Goal: Information Seeking & Learning: Learn about a topic

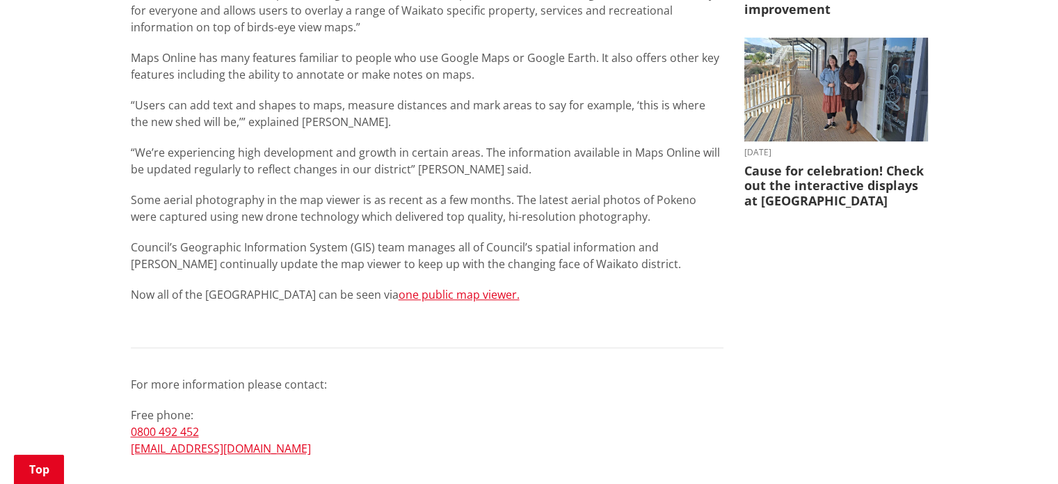
scroll to position [626, 0]
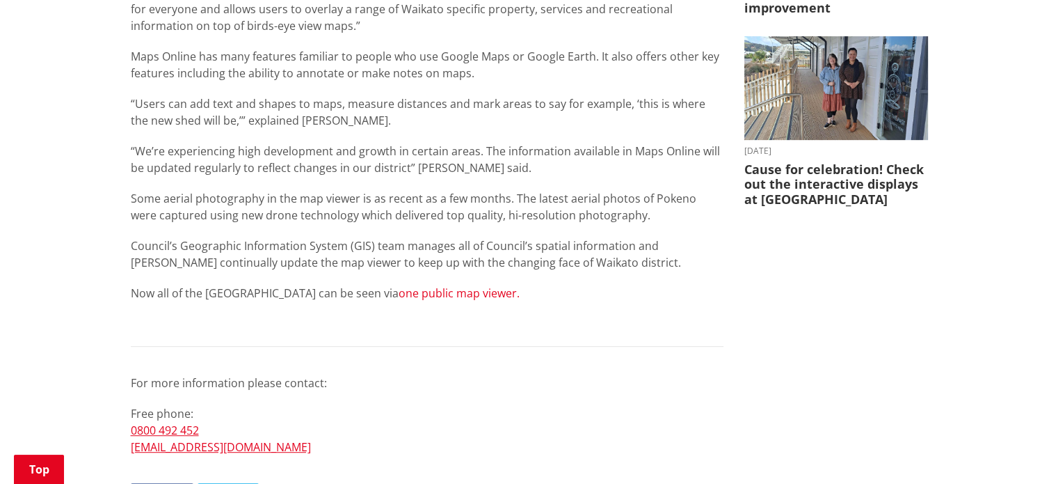
click at [420, 294] on link "one public map viewer." at bounding box center [459, 292] width 121 height 15
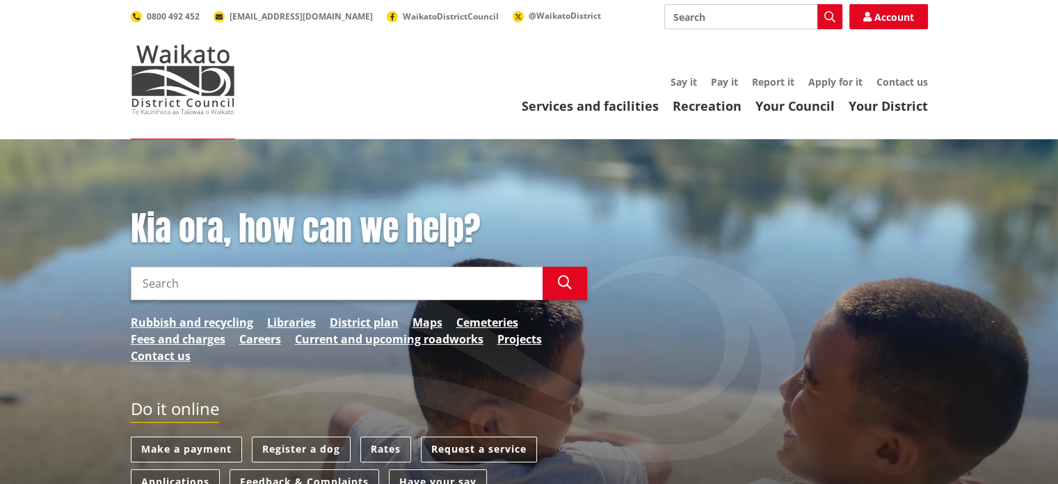
click at [303, 274] on input "Search" at bounding box center [337, 283] width 412 height 33
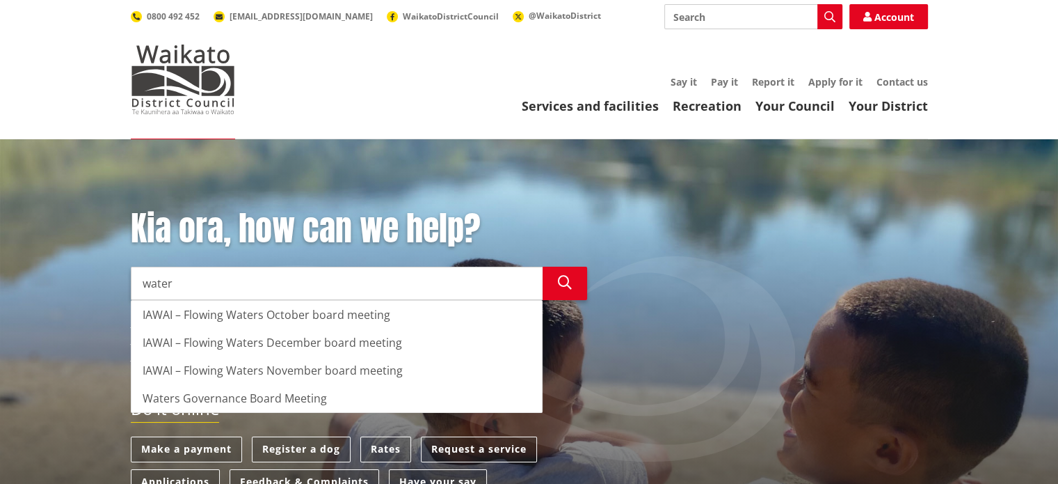
type input "water"
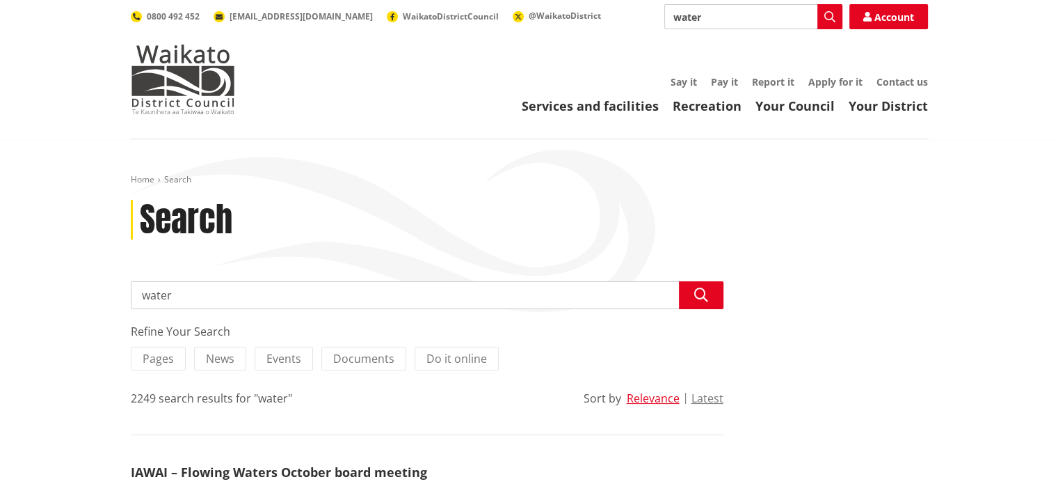
click at [223, 296] on input "water" at bounding box center [427, 295] width 593 height 28
type input "water leaks"
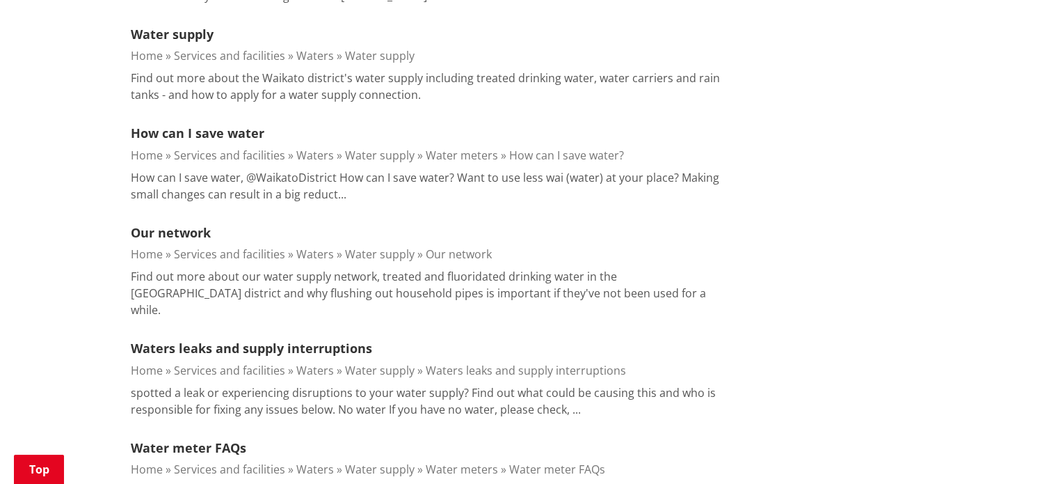
scroll to position [539, 0]
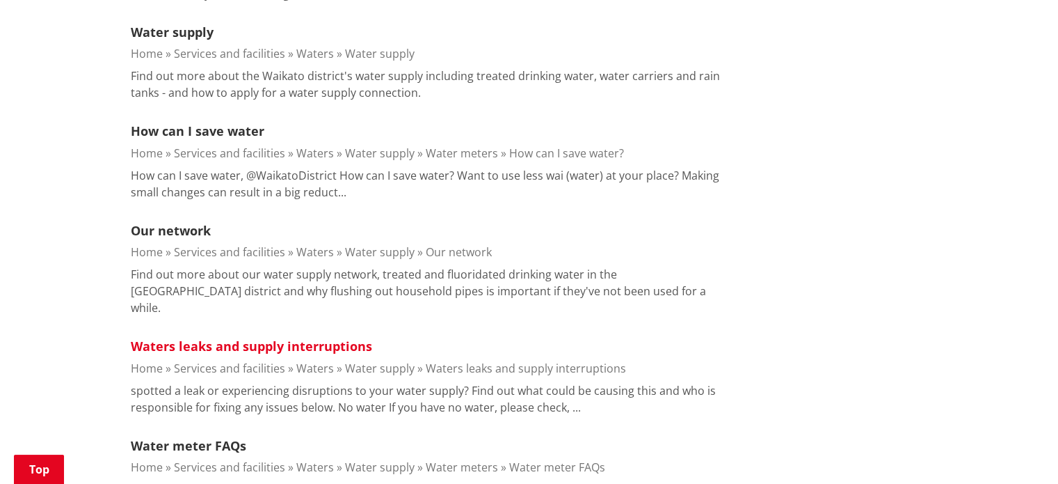
click at [290, 337] on link "Waters leaks and supply interruptions" at bounding box center [251, 345] width 241 height 17
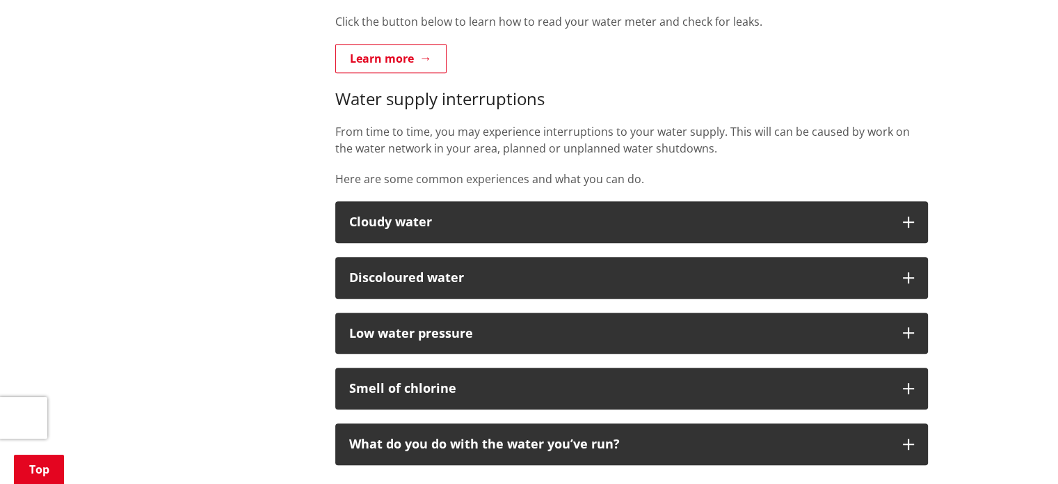
scroll to position [765, 0]
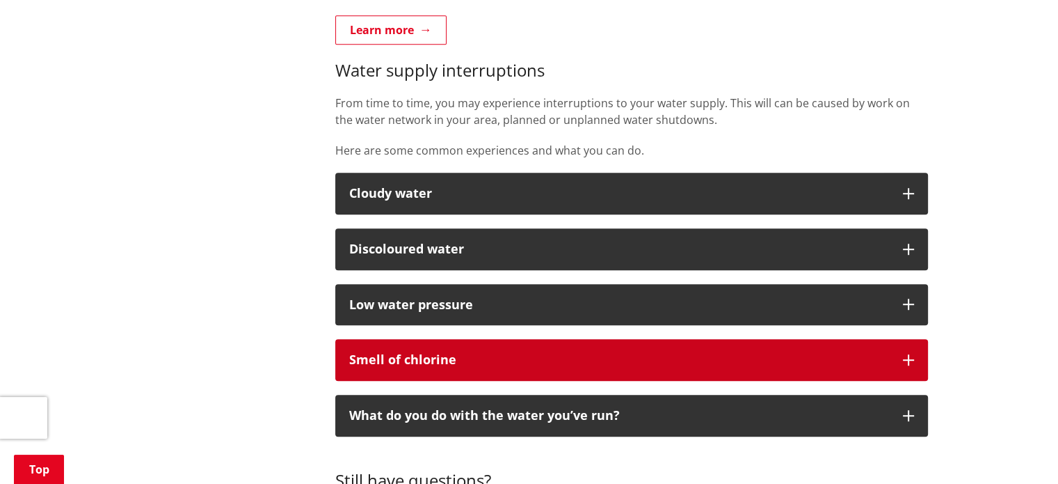
click at [589, 358] on div "Smell of chlorine" at bounding box center [619, 360] width 540 height 14
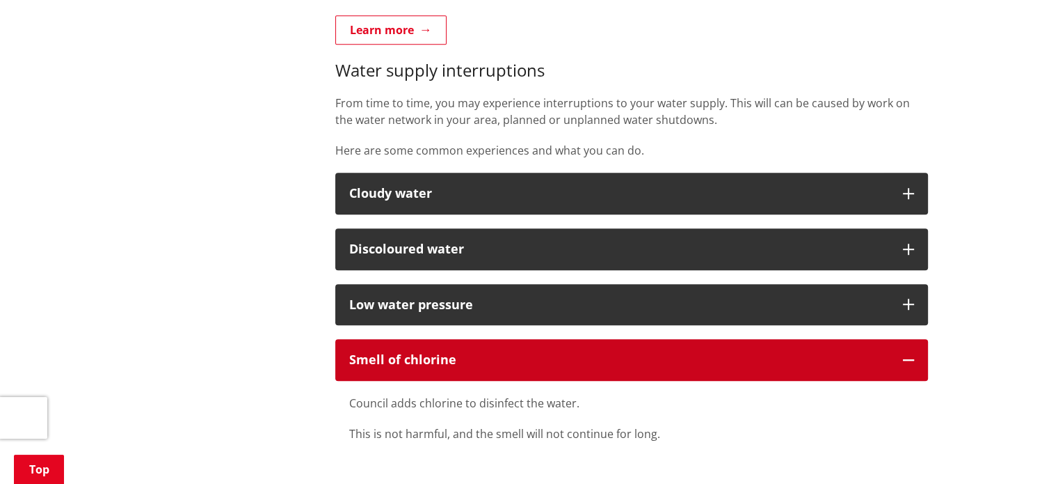
click at [589, 358] on div "Smell of chlorine" at bounding box center [619, 360] width 540 height 14
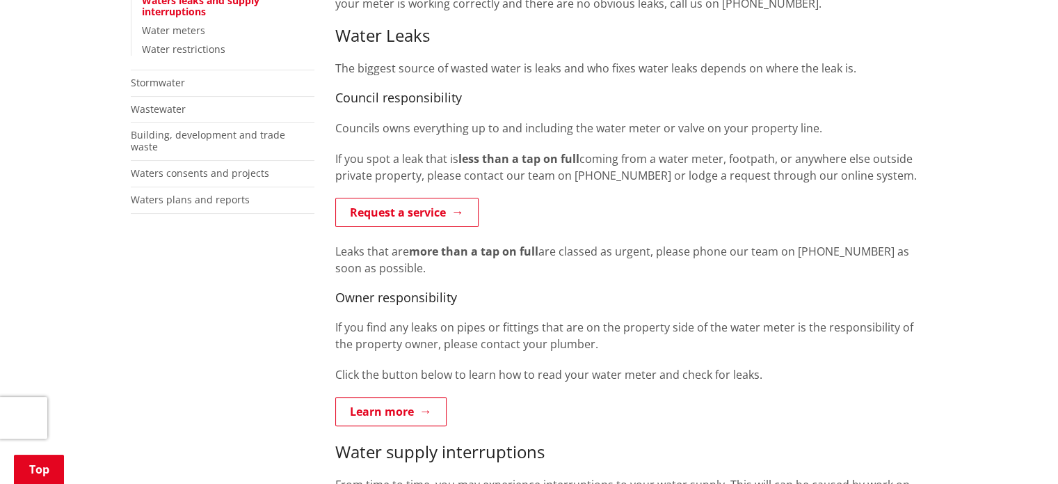
scroll to position [365, 0]
